Goal: Navigation & Orientation: Find specific page/section

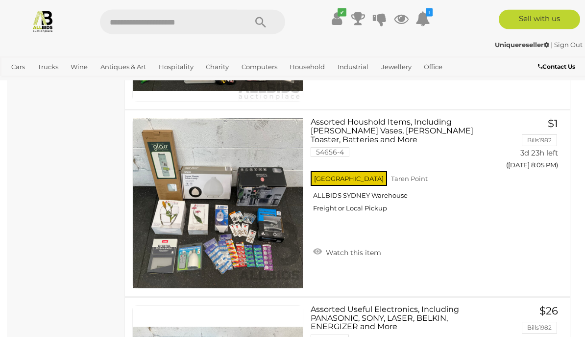
scroll to position [5942, 0]
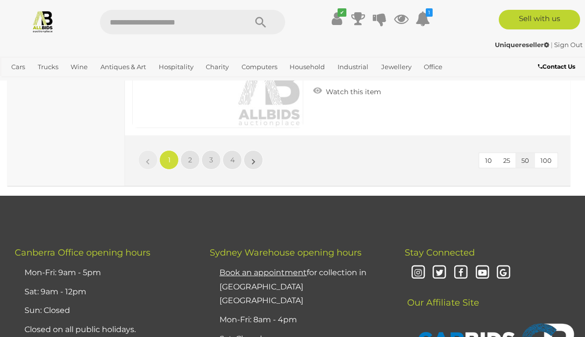
click at [190, 165] on link "2" at bounding box center [190, 160] width 20 height 20
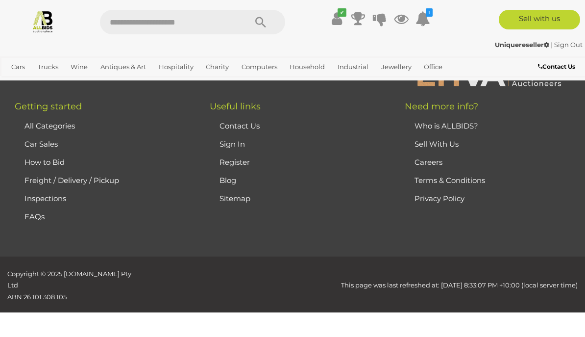
scroll to position [154, 0]
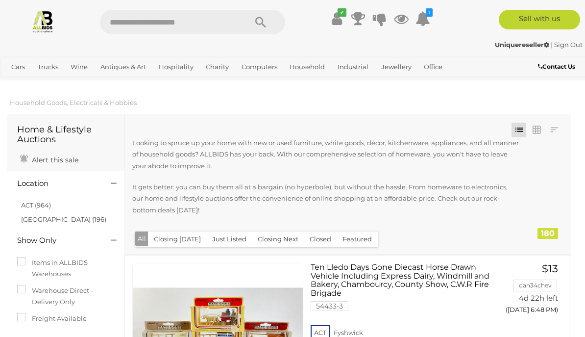
click at [34, 204] on link "ACT (964)" at bounding box center [36, 205] width 30 height 8
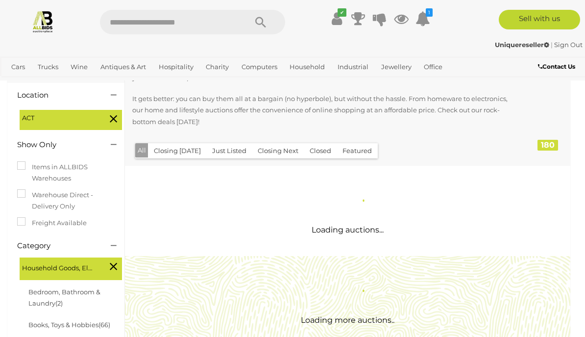
scroll to position [104, 0]
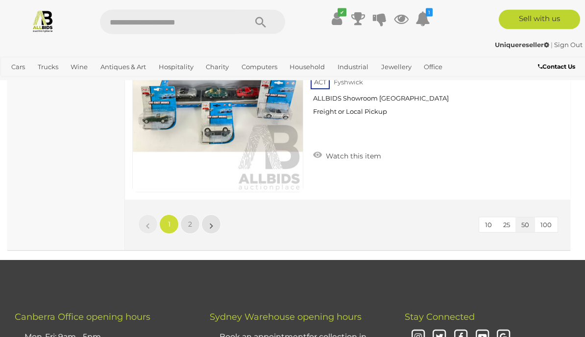
scroll to position [9402, 0]
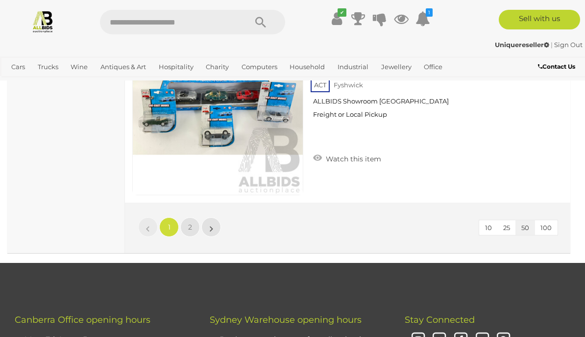
click at [178, 223] on link "1" at bounding box center [169, 227] width 20 height 20
click at [189, 228] on span "2" at bounding box center [190, 226] width 4 height 9
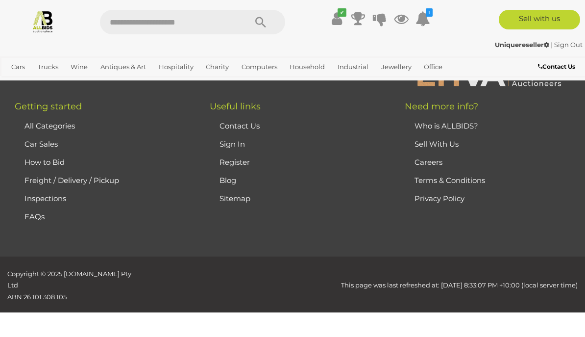
scroll to position [154, 0]
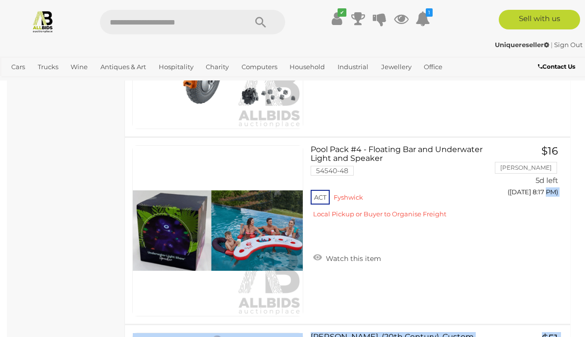
scroll to position [3109, 0]
click at [0, 0] on link "View All Household Auctions" at bounding box center [0, 0] width 0 height 0
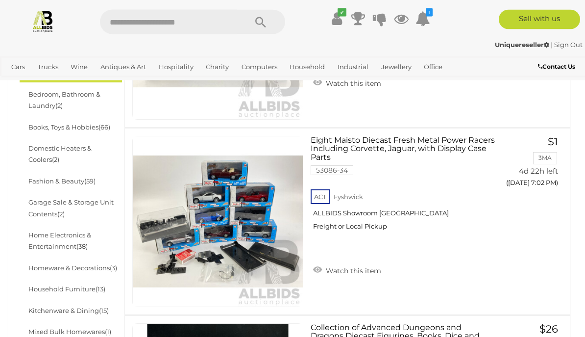
scroll to position [314, 0]
click at [92, 287] on link "Household Furniture (13)" at bounding box center [66, 289] width 77 height 8
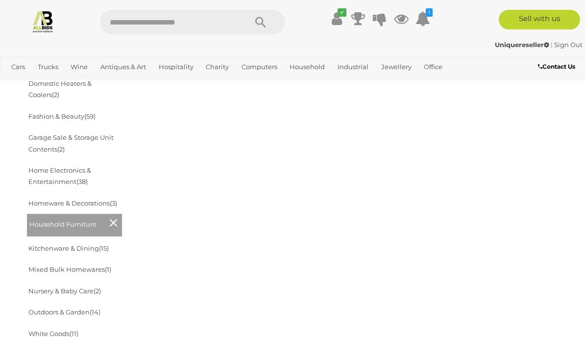
scroll to position [367, 0]
click at [87, 244] on link "Kitchenware & Dining (15)" at bounding box center [68, 248] width 80 height 8
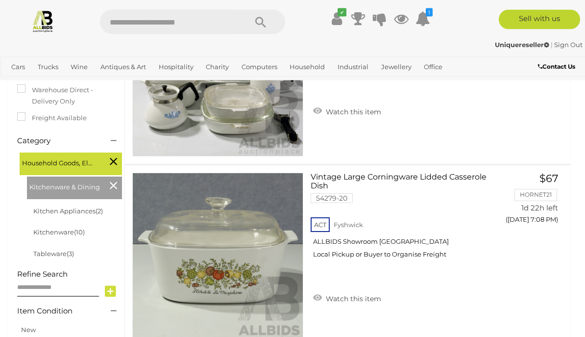
scroll to position [200, 0]
click at [110, 182] on icon at bounding box center [113, 185] width 7 height 13
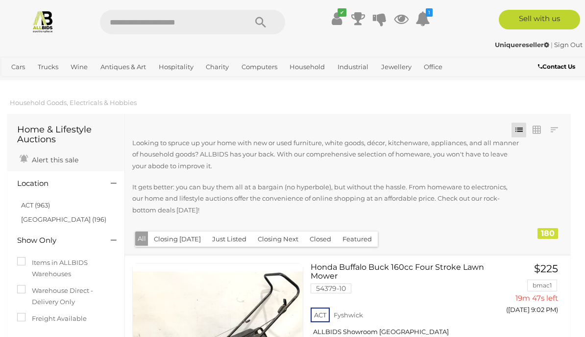
click at [41, 204] on link "ACT (963)" at bounding box center [35, 205] width 29 height 8
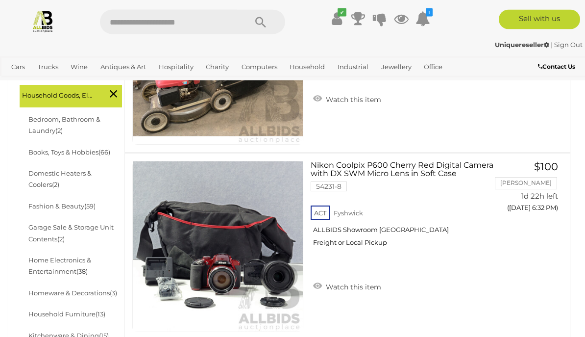
scroll to position [293, 0]
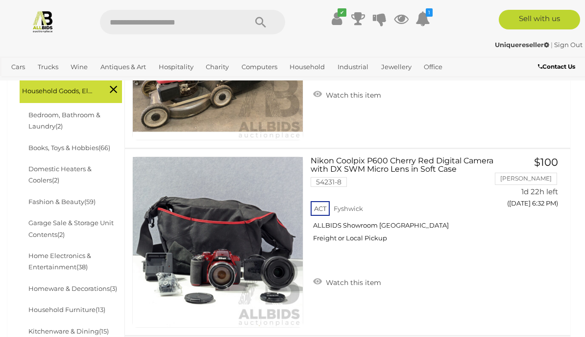
click at [40, 305] on link "Household Furniture (13)" at bounding box center [66, 309] width 77 height 8
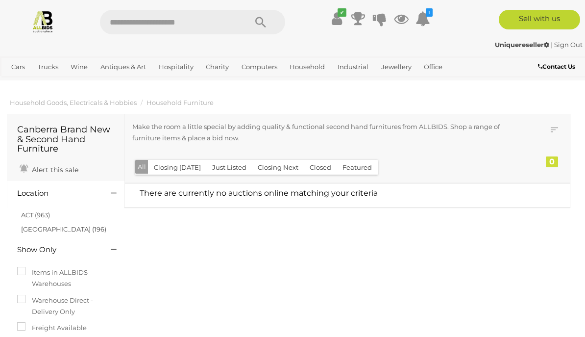
click at [319, 167] on button "Closed" at bounding box center [320, 167] width 33 height 15
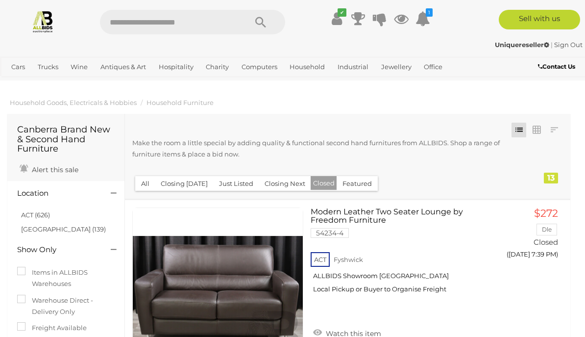
click at [0, 0] on link "Costume Jewellery" at bounding box center [0, 0] width 0 height 0
